Goal: Navigation & Orientation: Find specific page/section

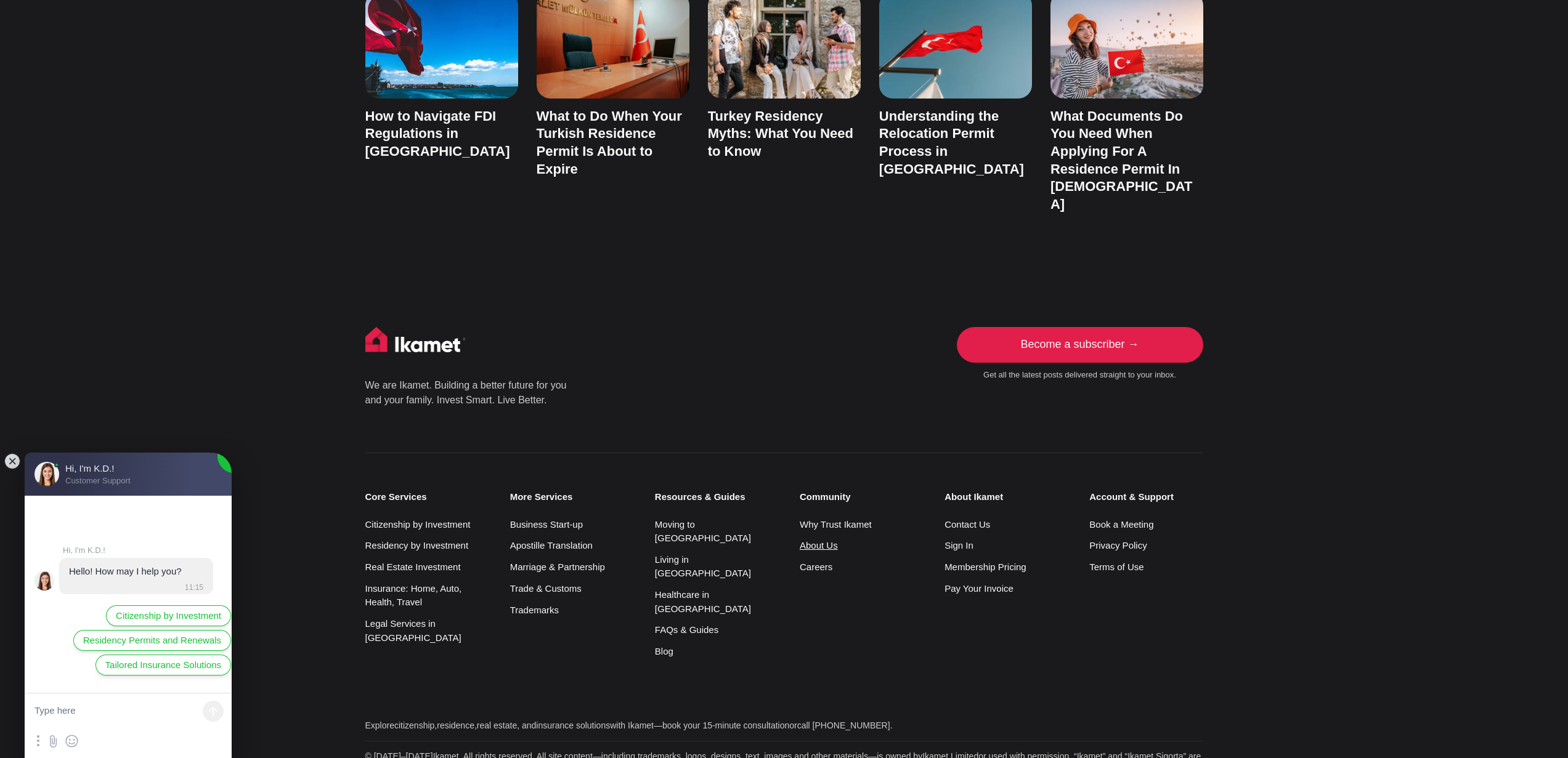
click at [832, 540] on link "About Us" at bounding box center [818, 545] width 38 height 11
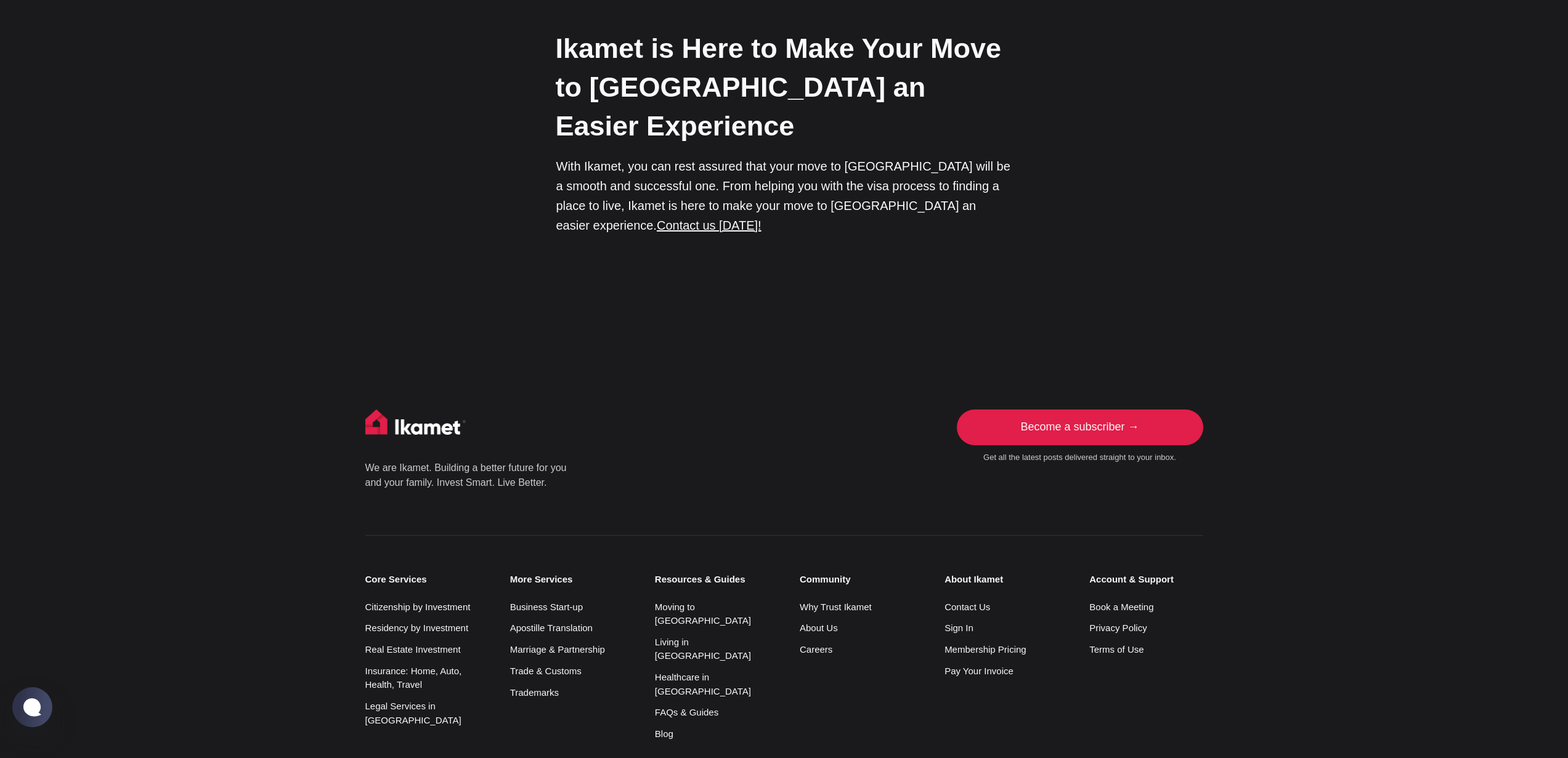
scroll to position [2146, 0]
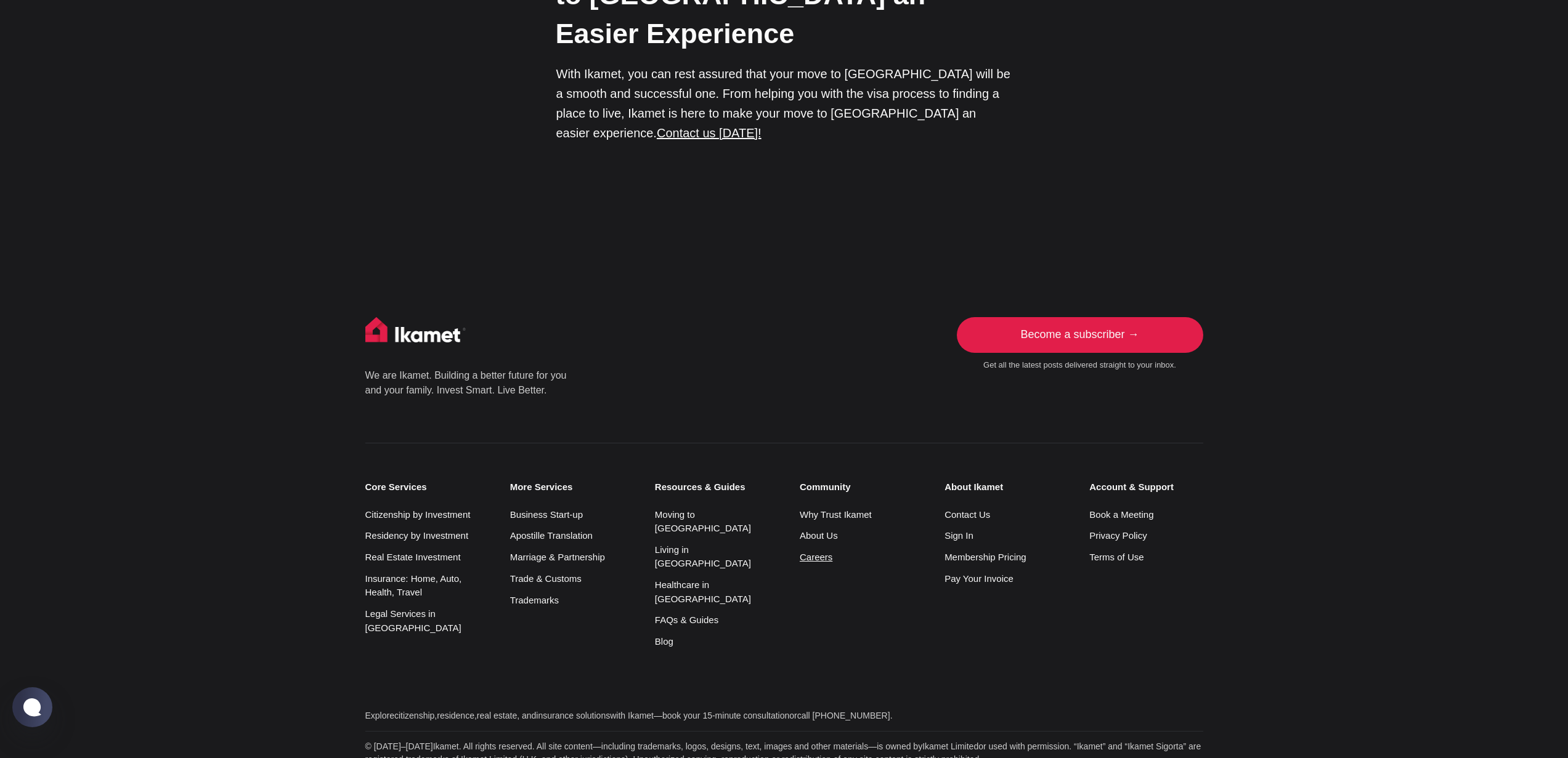
click at [824, 552] on link "Careers" at bounding box center [815, 557] width 32 height 11
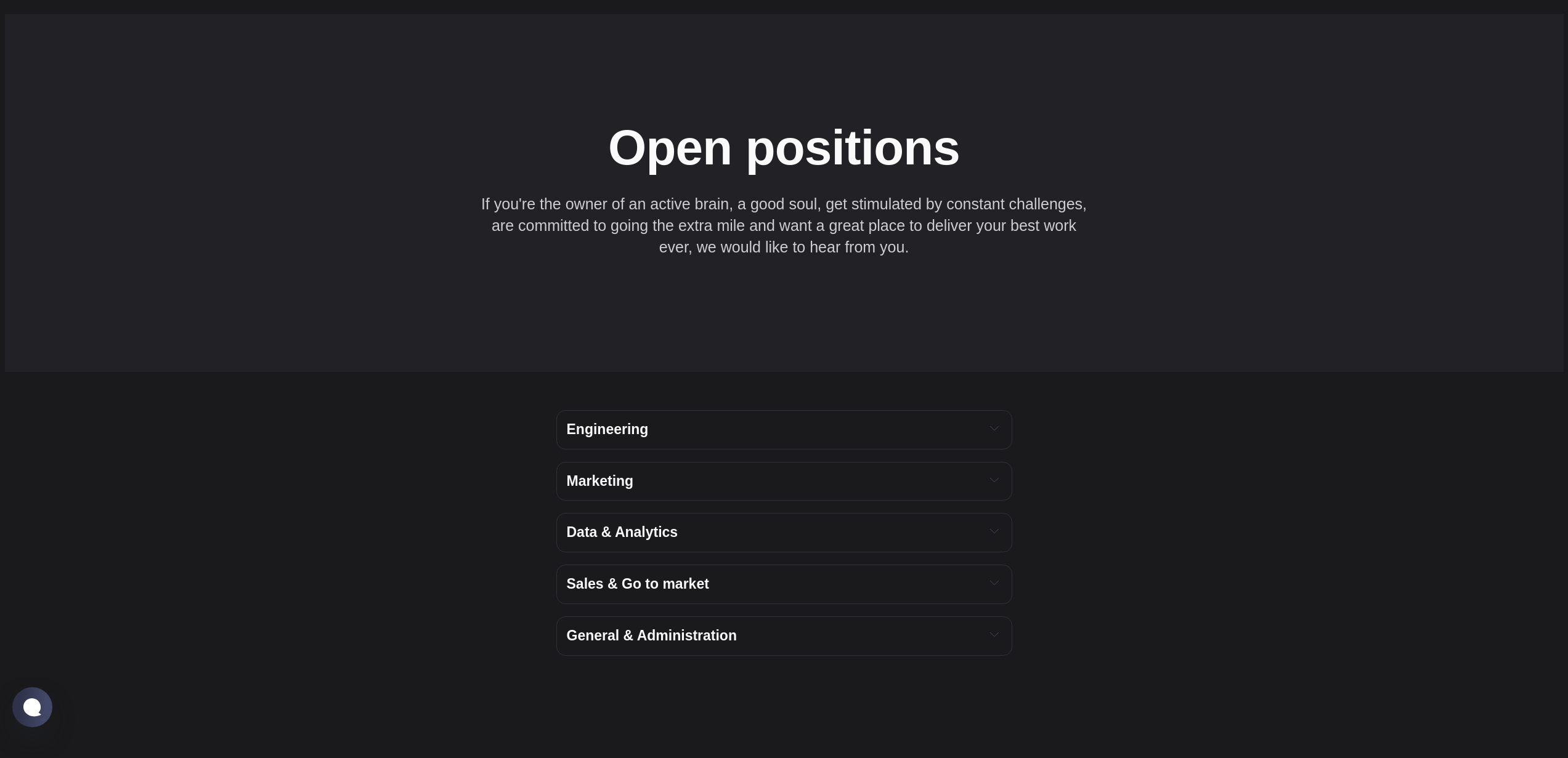
scroll to position [1858, 0]
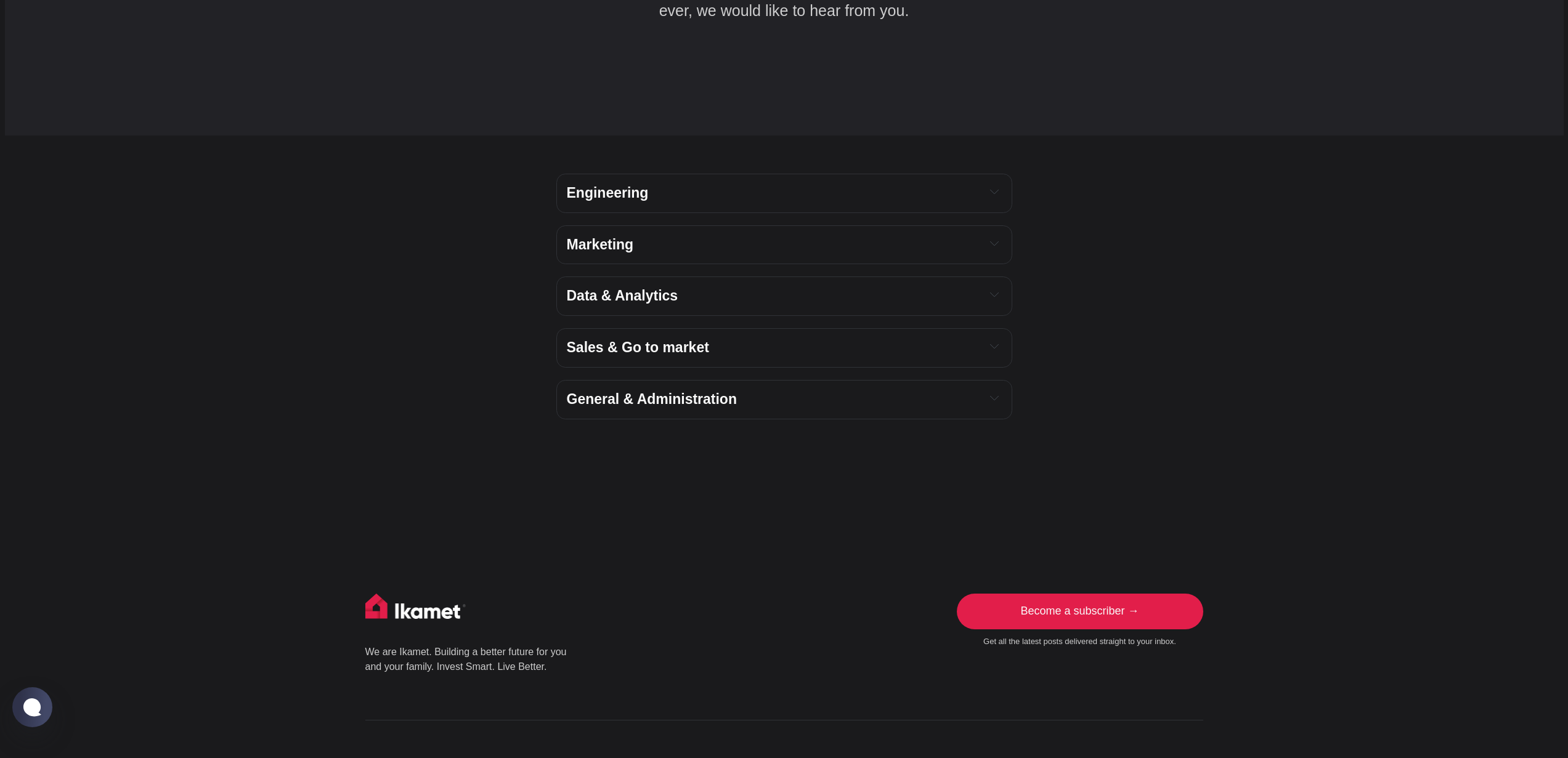
click at [672, 184] on h4 "Engineering" at bounding box center [771, 193] width 409 height 19
click at [684, 184] on h4 "Engineering" at bounding box center [771, 193] width 409 height 19
click at [962, 184] on h4 "Engineering" at bounding box center [771, 193] width 409 height 19
click at [980, 236] on div "Marketing" at bounding box center [784, 245] width 435 height 19
click at [946, 287] on h4 "Data & Analytics" at bounding box center [771, 296] width 409 height 19
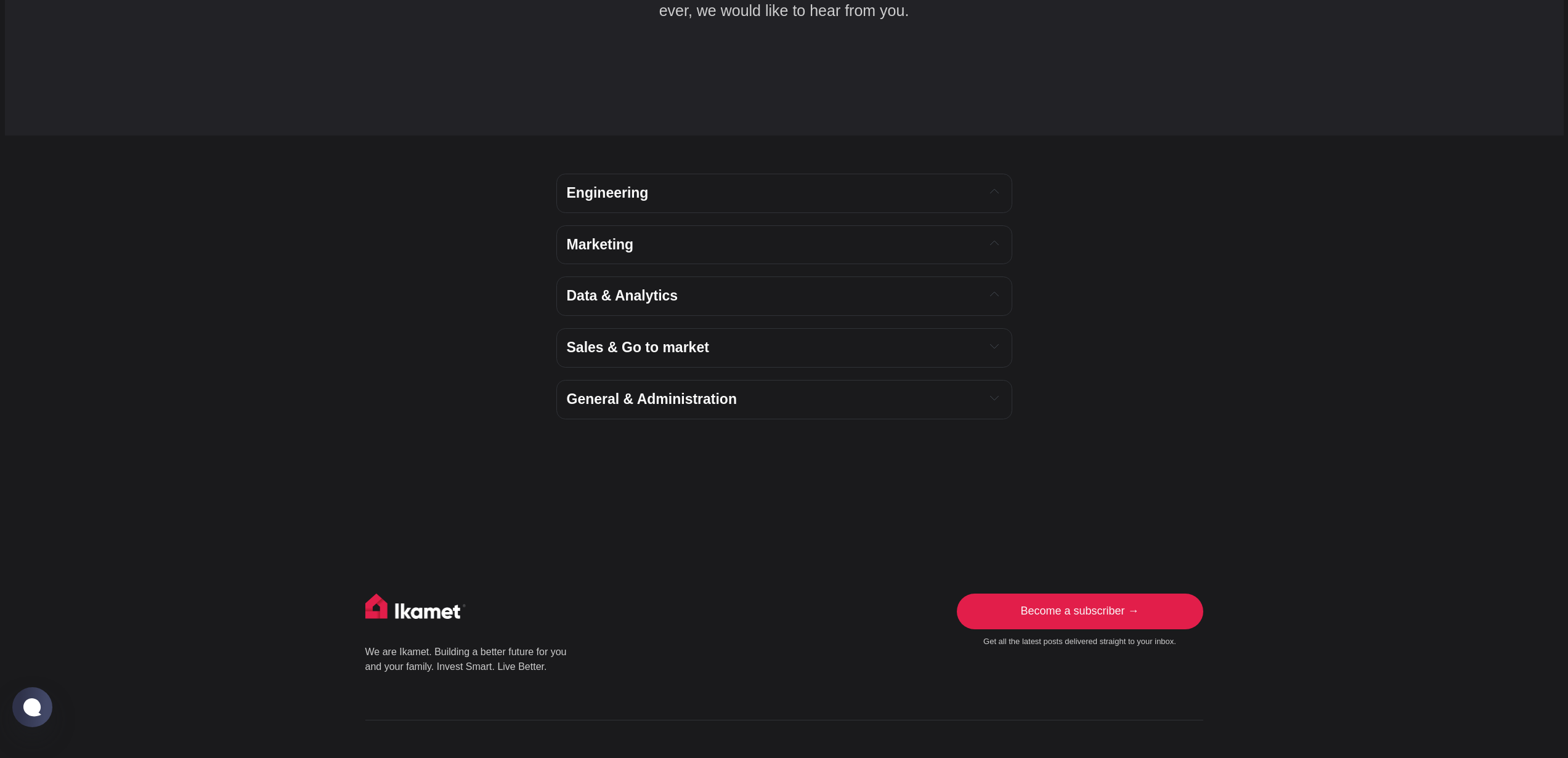
click at [935, 339] on h4 "Sales & Go to market" at bounding box center [771, 348] width 409 height 19
click at [901, 391] on h4 "General & Administration" at bounding box center [771, 400] width 409 height 19
